Goal: Find specific page/section: Find specific page/section

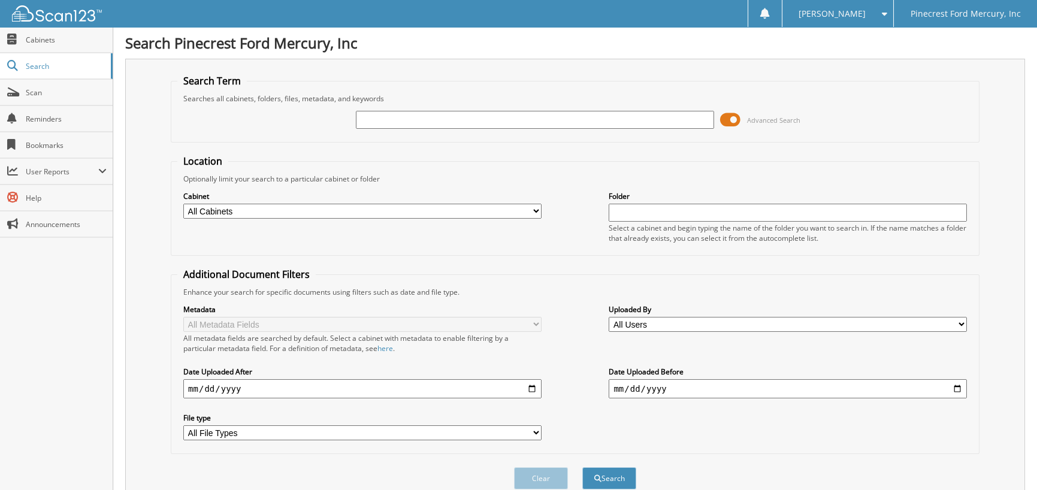
click at [403, 125] on input "text" at bounding box center [535, 120] width 358 height 18
click at [407, 113] on input "text" at bounding box center [535, 120] width 358 height 18
type input "83537"
click at [582, 467] on button "Search" at bounding box center [609, 478] width 54 height 22
click at [394, 118] on input "83537" at bounding box center [535, 120] width 358 height 18
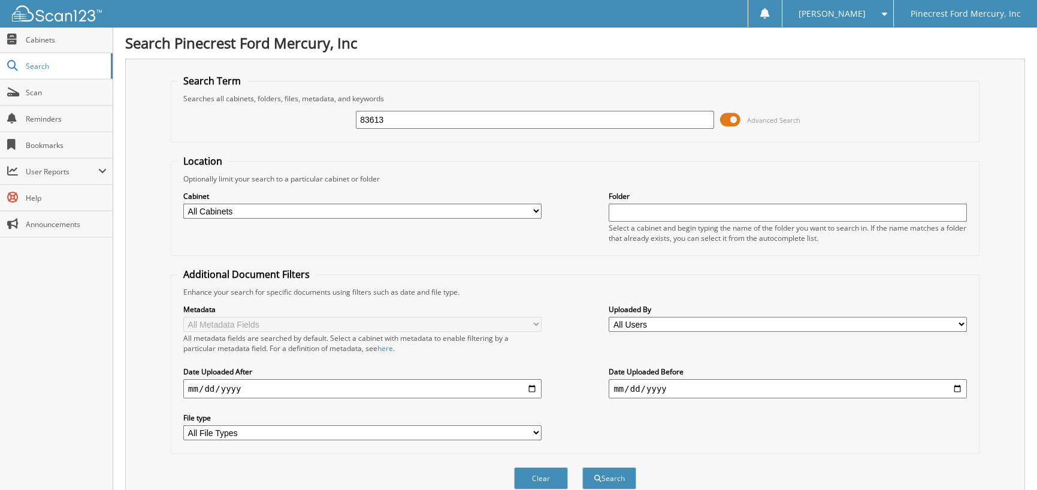
type input "83613"
click at [582, 467] on button "Search" at bounding box center [609, 478] width 54 height 22
click at [393, 113] on input "83613" at bounding box center [535, 120] width 358 height 18
type input "83619"
click at [582, 467] on button "Search" at bounding box center [609, 478] width 54 height 22
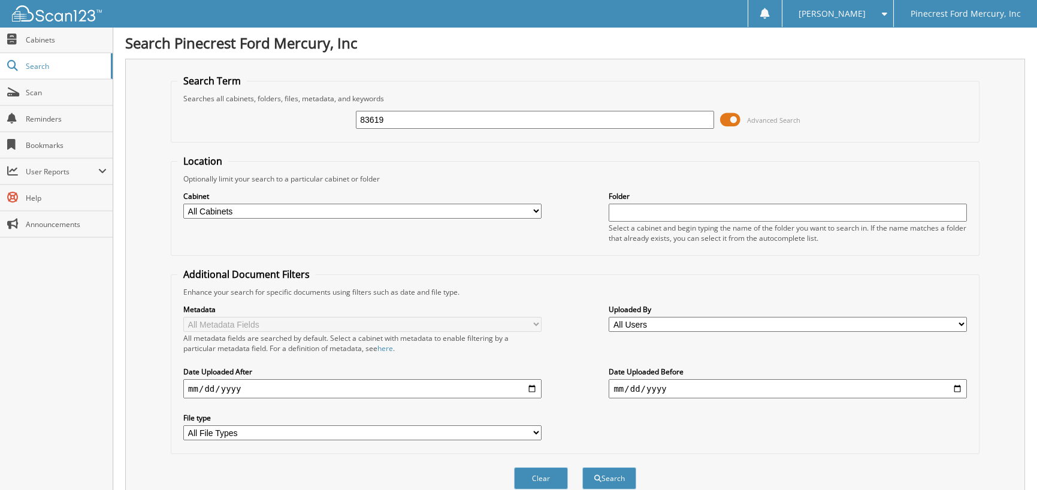
click at [386, 122] on input "83619" at bounding box center [535, 120] width 358 height 18
type input "83620"
click at [582, 467] on button "Search" at bounding box center [609, 478] width 54 height 22
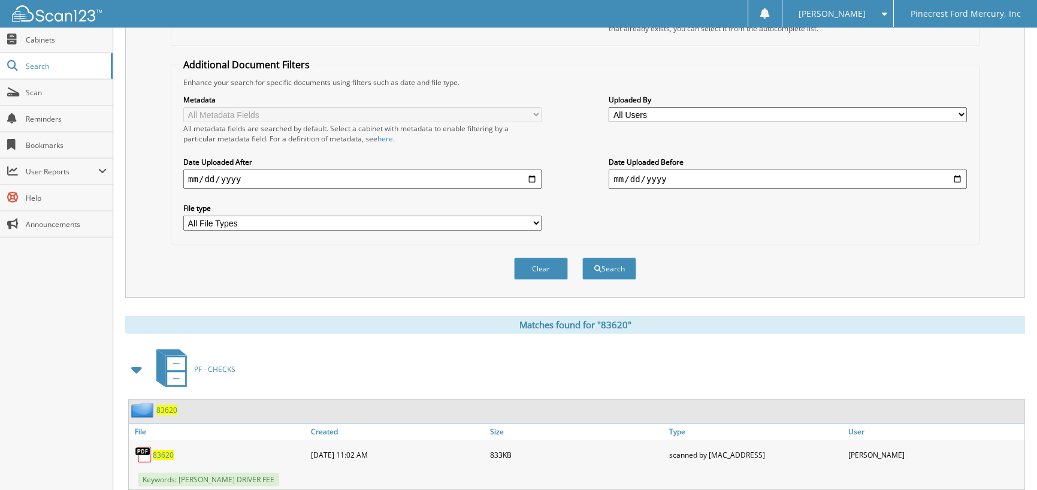
scroll to position [238, 0]
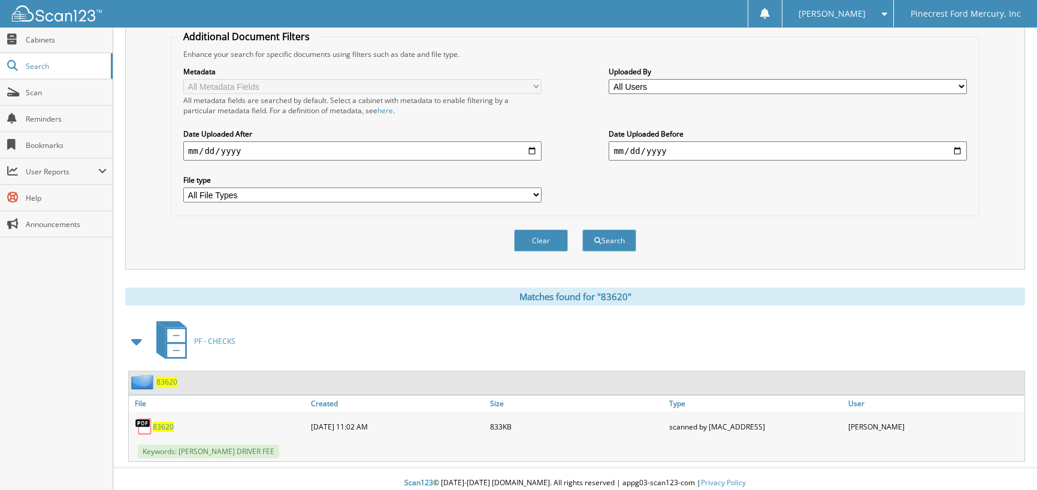
click at [162, 422] on span "83620" at bounding box center [163, 427] width 21 height 10
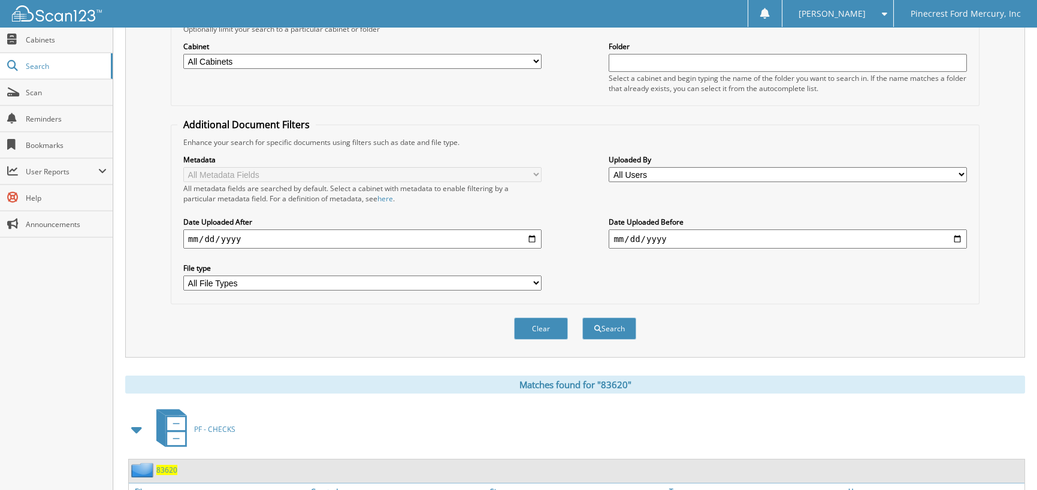
scroll to position [0, 0]
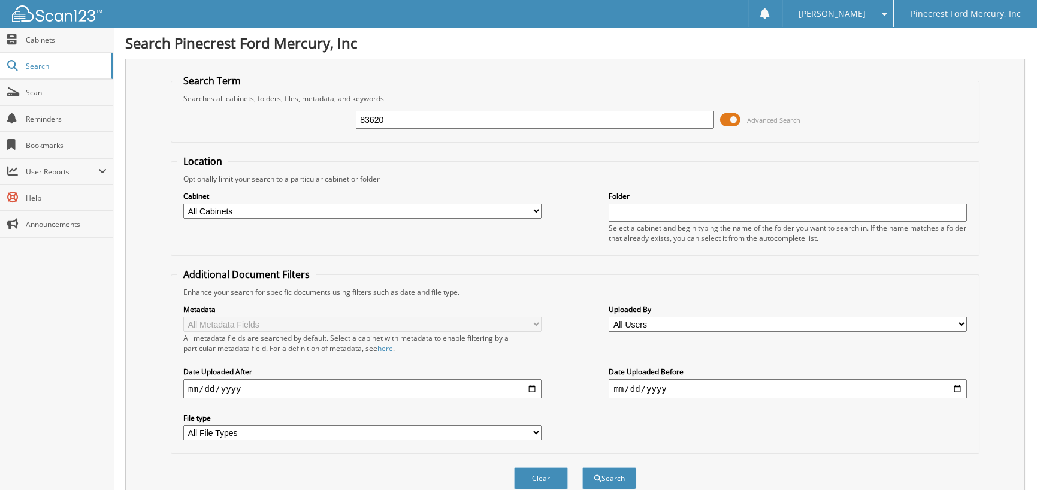
click at [413, 117] on input "83620" at bounding box center [535, 120] width 358 height 18
type input "83621"
click at [582, 467] on button "Search" at bounding box center [609, 478] width 54 height 22
click at [407, 122] on input "83621" at bounding box center [535, 120] width 358 height 18
type input "83622"
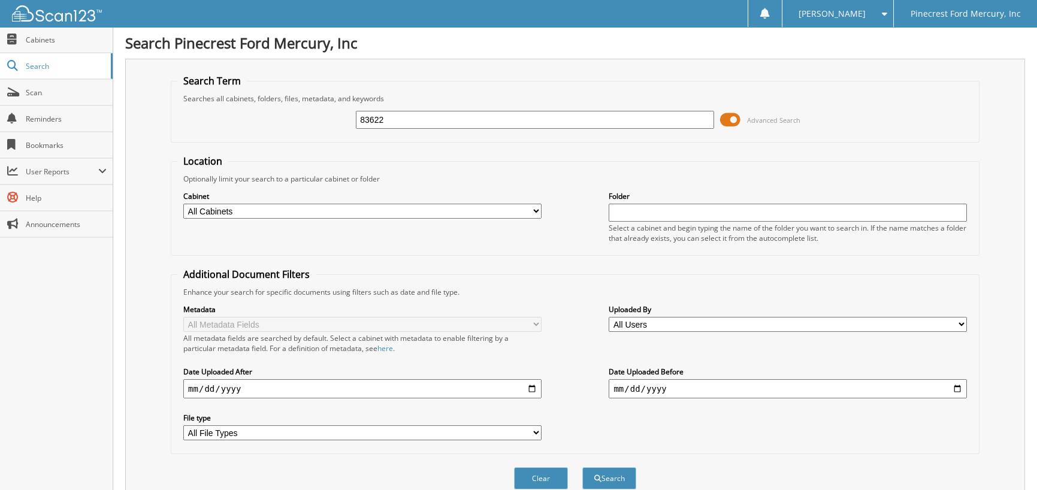
click at [582, 467] on button "Search" at bounding box center [609, 478] width 54 height 22
drag, startPoint x: 389, startPoint y: 122, endPoint x: 279, endPoint y: 119, distance: 110.9
click at [279, 119] on div "83622 Advanced Search" at bounding box center [575, 120] width 796 height 32
type input "51084"
click at [582, 467] on button "Search" at bounding box center [609, 478] width 54 height 22
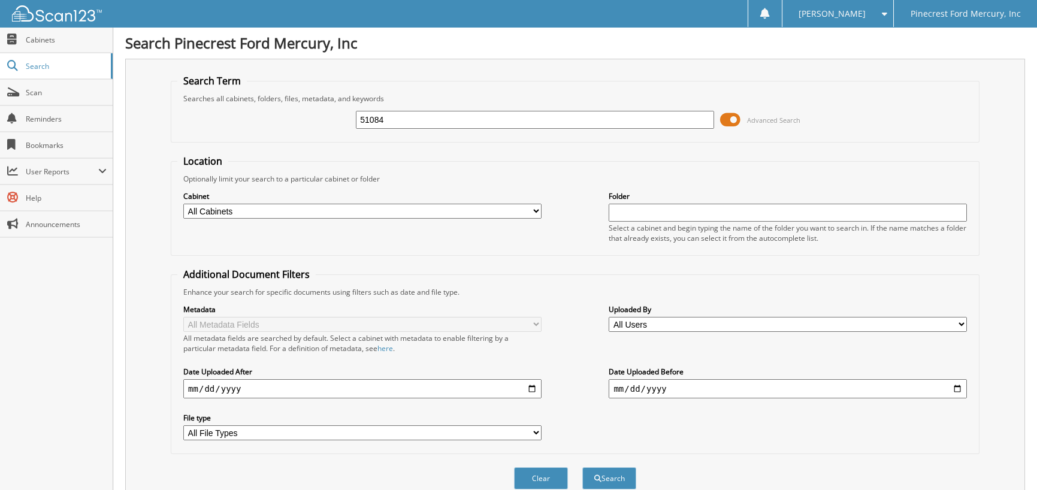
drag, startPoint x: 403, startPoint y: 116, endPoint x: 389, endPoint y: 123, distance: 15.3
click at [389, 123] on input "51084" at bounding box center [535, 120] width 358 height 18
type input "51138"
click at [582, 467] on button "Search" at bounding box center [609, 478] width 54 height 22
click at [383, 113] on input "51138" at bounding box center [535, 120] width 358 height 18
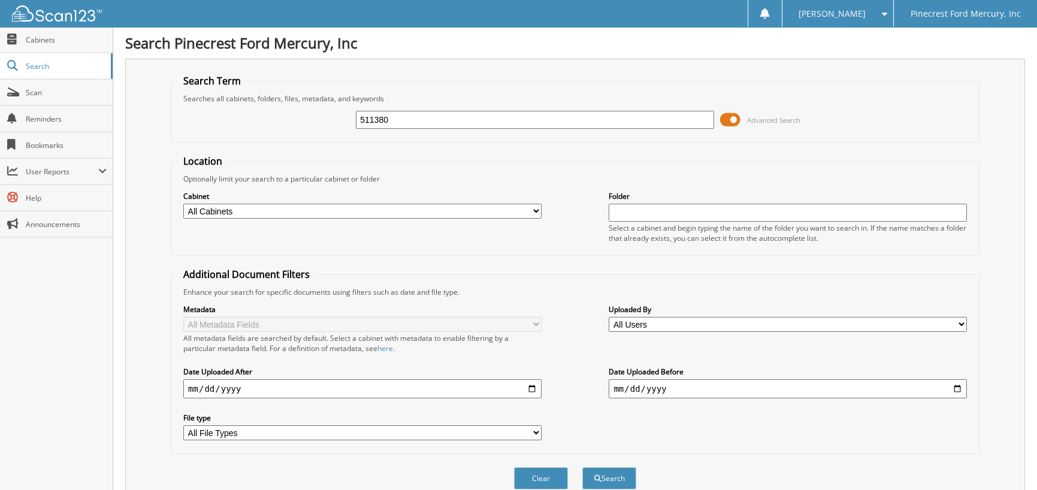
type input "511380"
click at [582, 467] on button "Search" at bounding box center [609, 478] width 54 height 22
click at [402, 120] on input "511380" at bounding box center [535, 120] width 358 height 18
type input "51180"
click at [582, 467] on button "Search" at bounding box center [609, 478] width 54 height 22
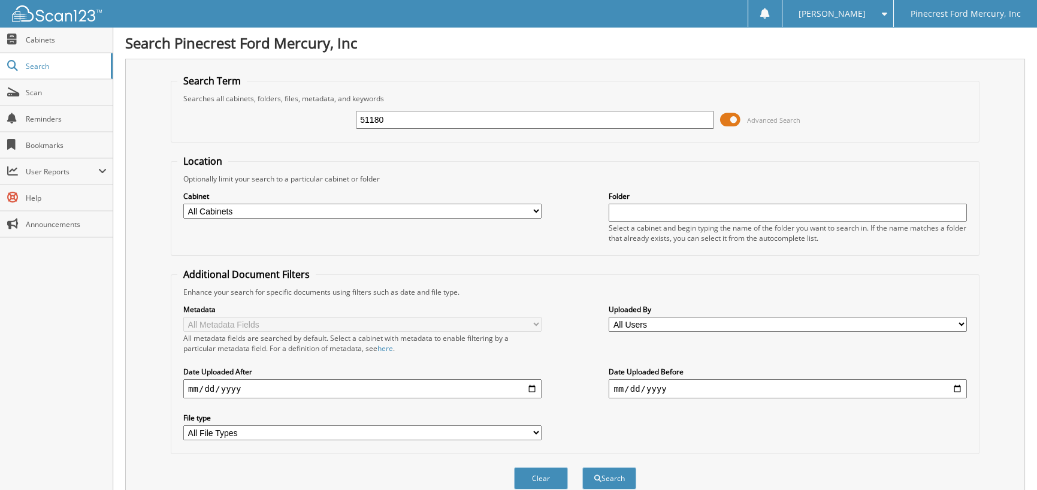
drag, startPoint x: 418, startPoint y: 119, endPoint x: 134, endPoint y: 126, distance: 284.1
click at [142, 125] on div "Search Term Searches all cabinets, folders, files, metadata, and keywords 51180…" at bounding box center [575, 283] width 900 height 449
type input "51379"
click at [582, 467] on button "Search" at bounding box center [609, 478] width 54 height 22
drag, startPoint x: 404, startPoint y: 116, endPoint x: 213, endPoint y: 129, distance: 191.6
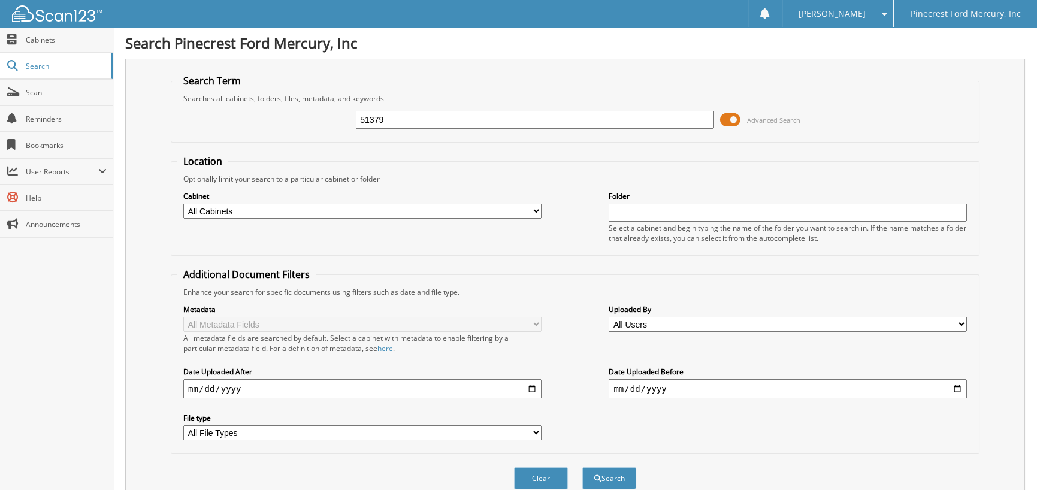
click at [213, 129] on div "51379 Advanced Search" at bounding box center [575, 120] width 796 height 32
type input "51427"
click at [582, 467] on button "Search" at bounding box center [609, 478] width 54 height 22
click at [400, 122] on input "51427" at bounding box center [535, 120] width 358 height 18
type input "51422"
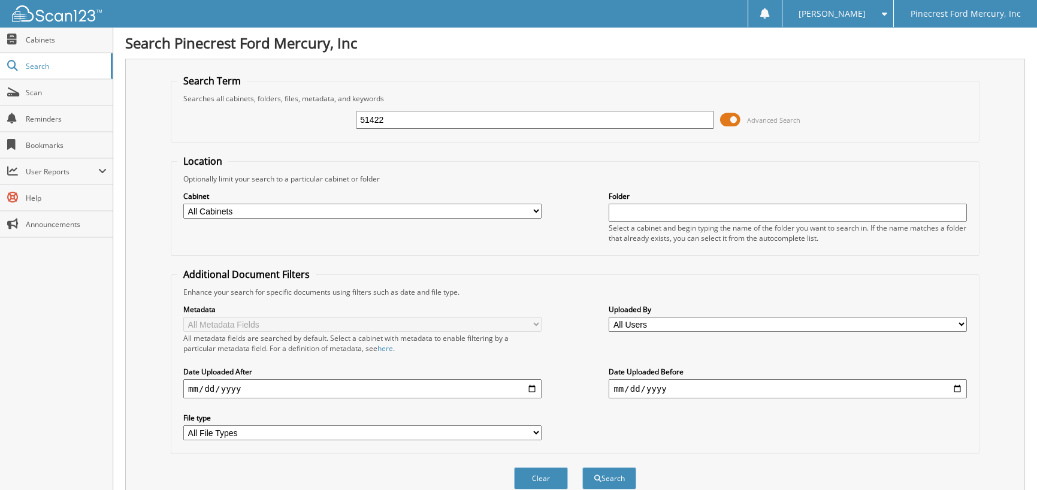
click at [582, 467] on button "Search" at bounding box center [609, 478] width 54 height 22
drag, startPoint x: 389, startPoint y: 113, endPoint x: 26, endPoint y: 125, distance: 363.2
type input "51084"
click at [582, 467] on button "Search" at bounding box center [609, 478] width 54 height 22
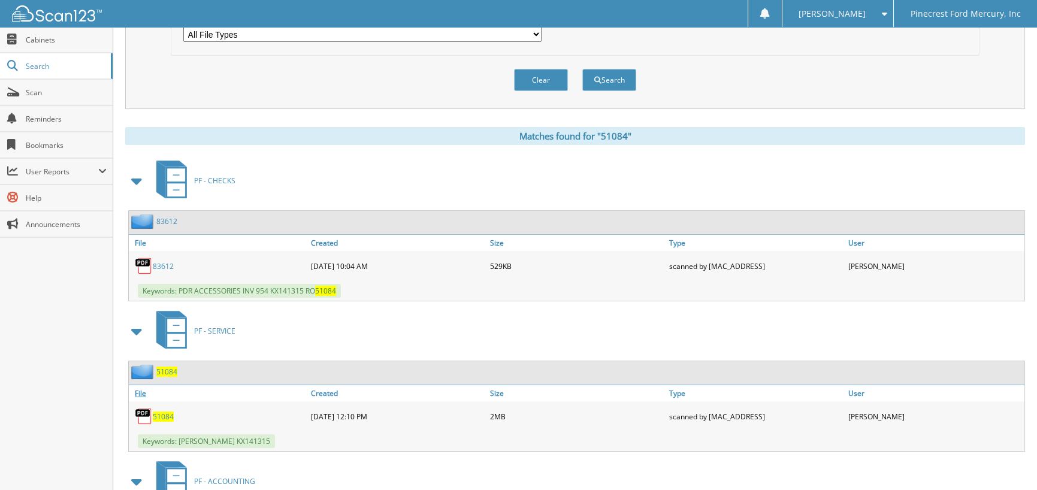
scroll to position [479, 0]
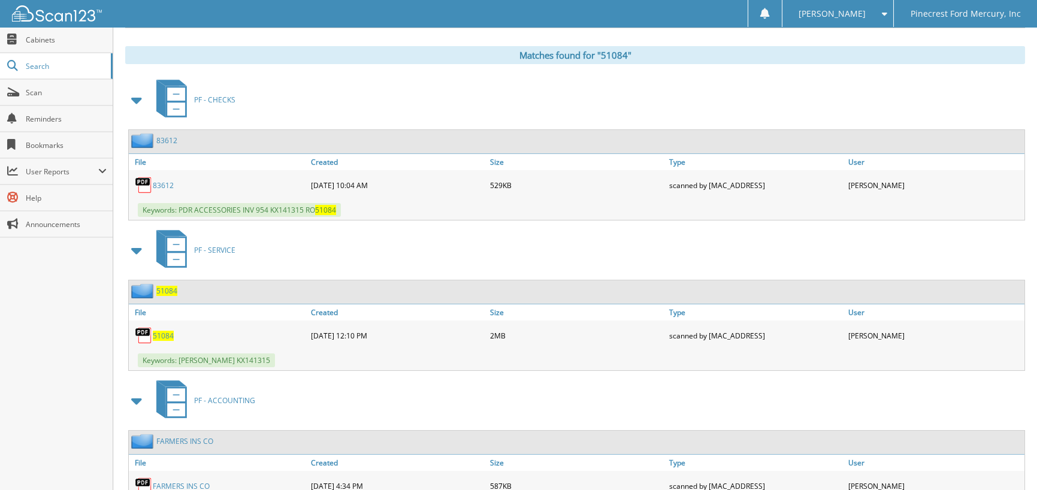
click at [156, 331] on span "51084" at bounding box center [163, 336] width 21 height 10
